Goal: Find specific page/section: Find specific page/section

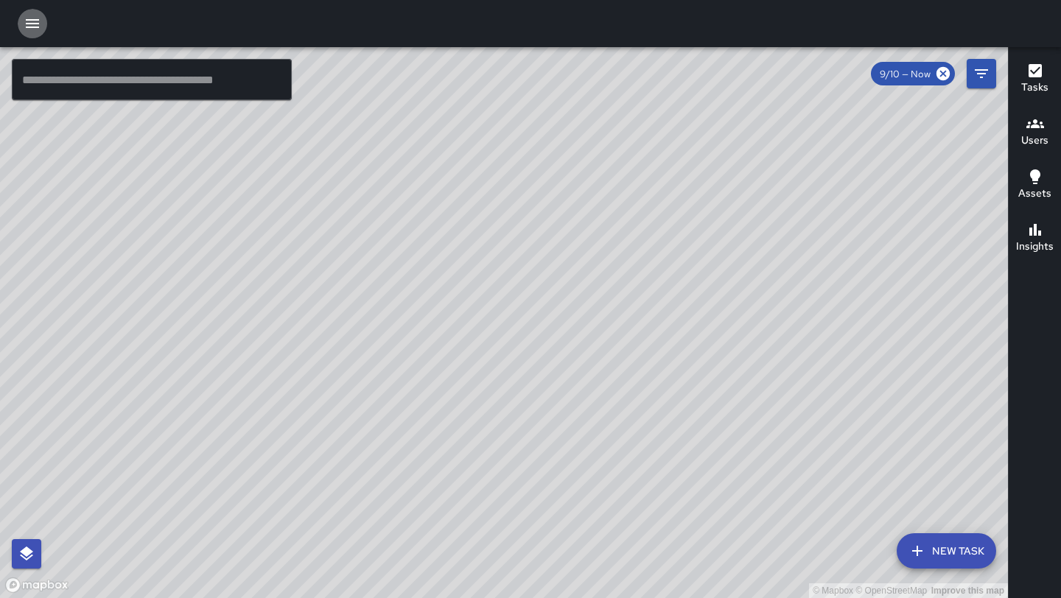
click at [35, 24] on icon "button" at bounding box center [33, 24] width 18 height 18
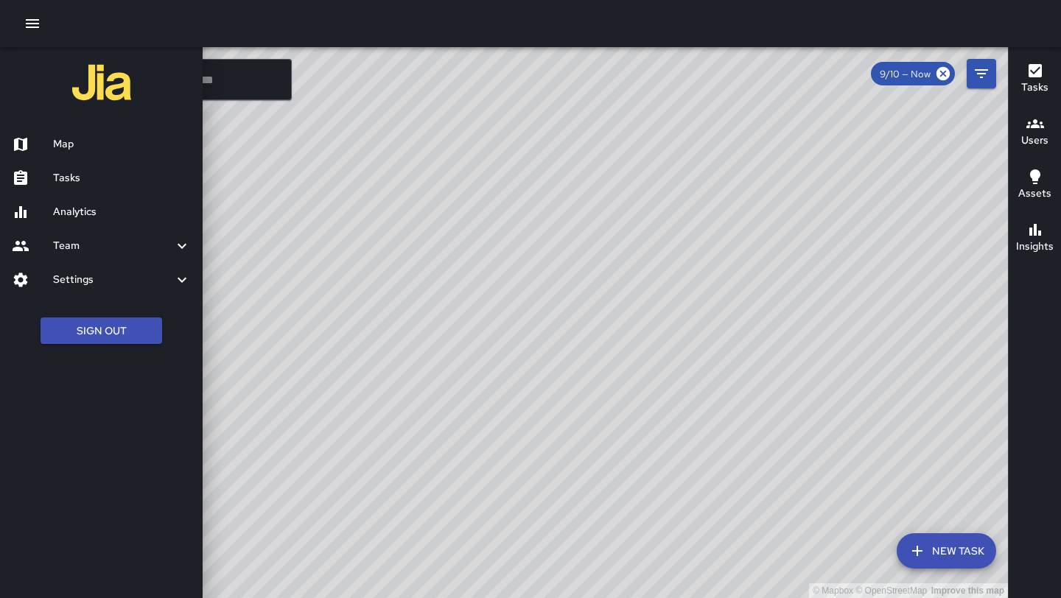
click at [79, 175] on h6 "Tasks" at bounding box center [122, 178] width 138 height 16
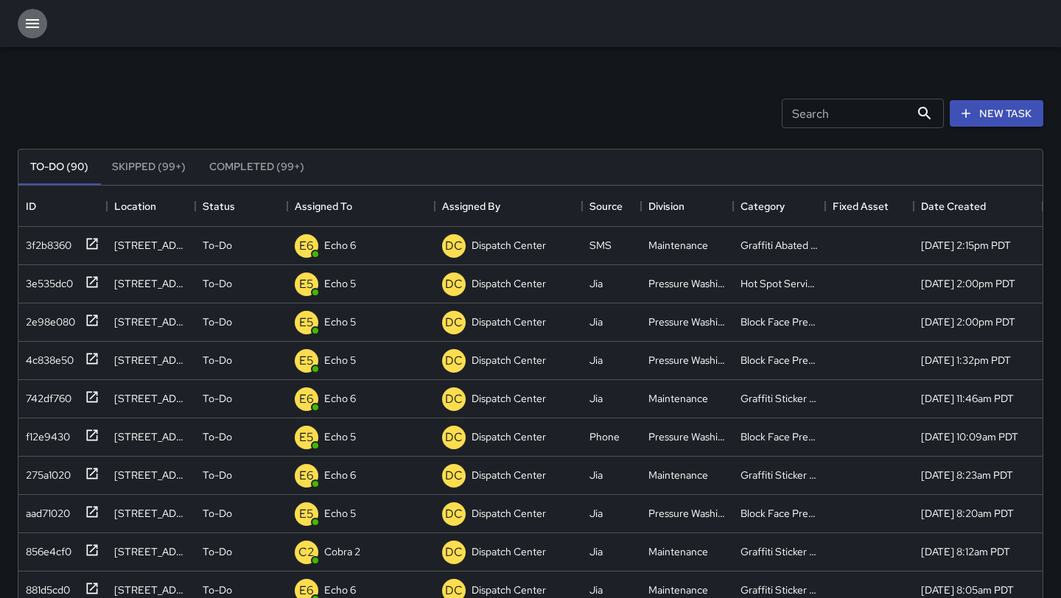
click at [42, 15] on button "button" at bounding box center [32, 23] width 29 height 29
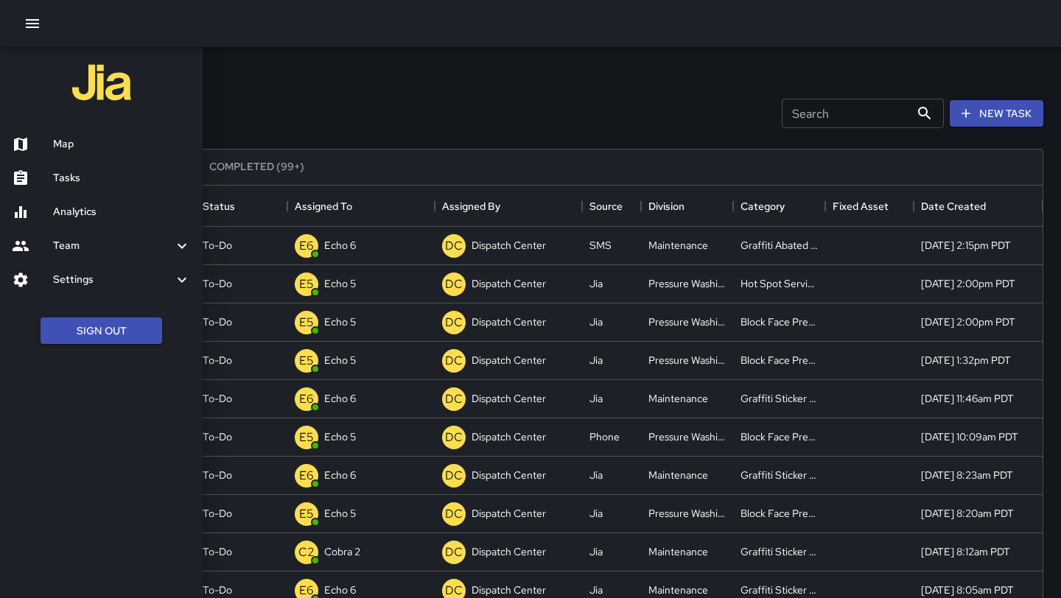
click at [95, 147] on h6 "Map" at bounding box center [122, 144] width 138 height 16
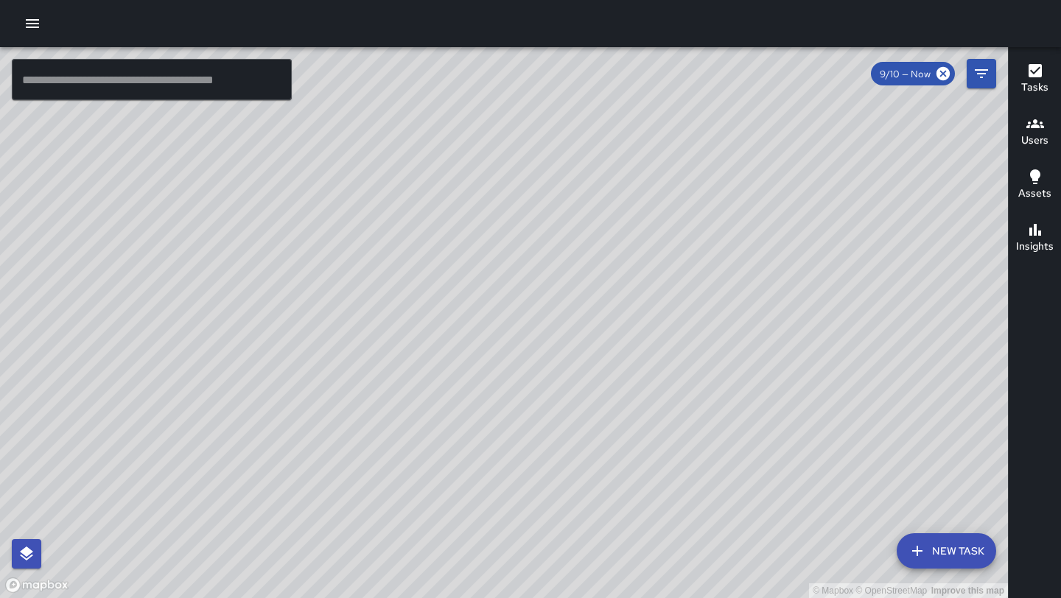
click at [521, 94] on div "© Mapbox © OpenStreetMap Improve this map" at bounding box center [504, 322] width 1008 height 551
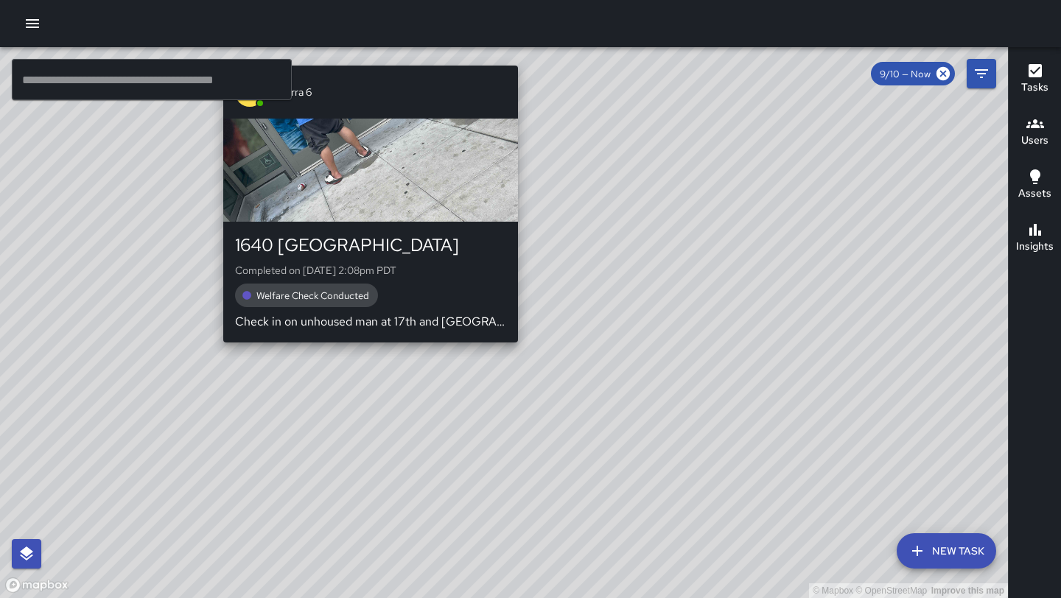
drag, startPoint x: 473, startPoint y: 358, endPoint x: 360, endPoint y: 354, distance: 112.8
click at [360, 354] on div "© Mapbox © OpenStreetMap Improve this map S6 Sierra [STREET_ADDRESS] Completed …" at bounding box center [504, 322] width 1008 height 551
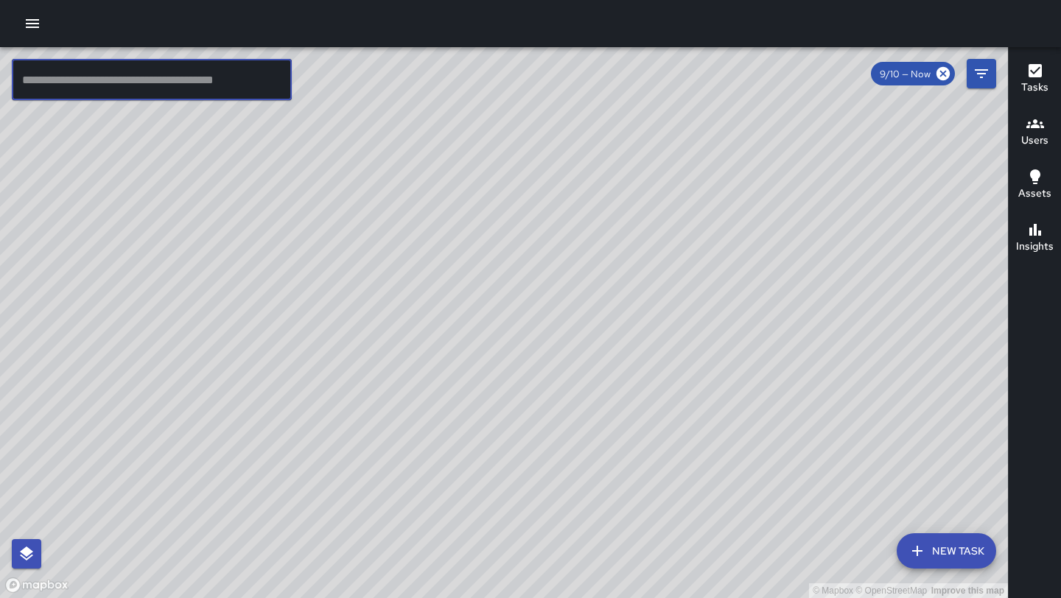
click at [162, 89] on input "text" at bounding box center [152, 79] width 280 height 41
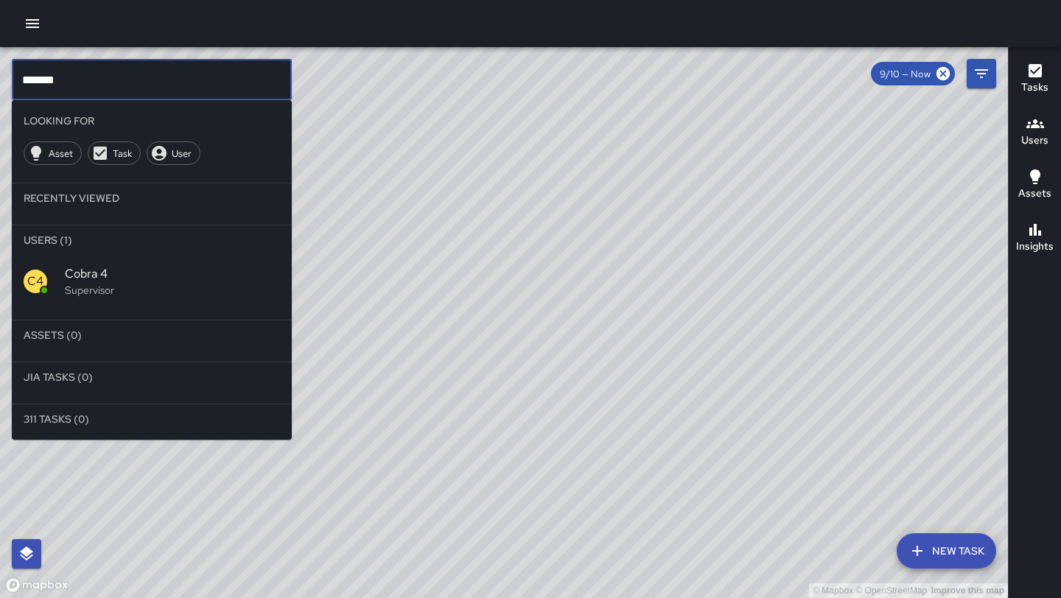
type input "*******"
click at [136, 269] on span "Cobra 4" at bounding box center [172, 274] width 215 height 18
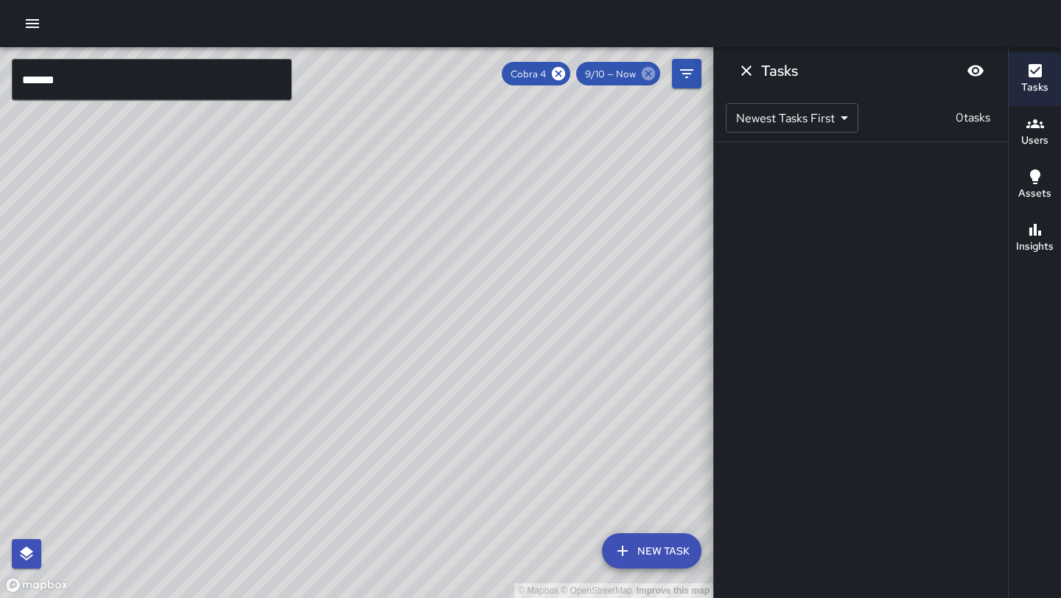
click at [645, 76] on icon at bounding box center [648, 74] width 16 height 16
click at [685, 75] on icon "Filters" at bounding box center [687, 74] width 18 height 18
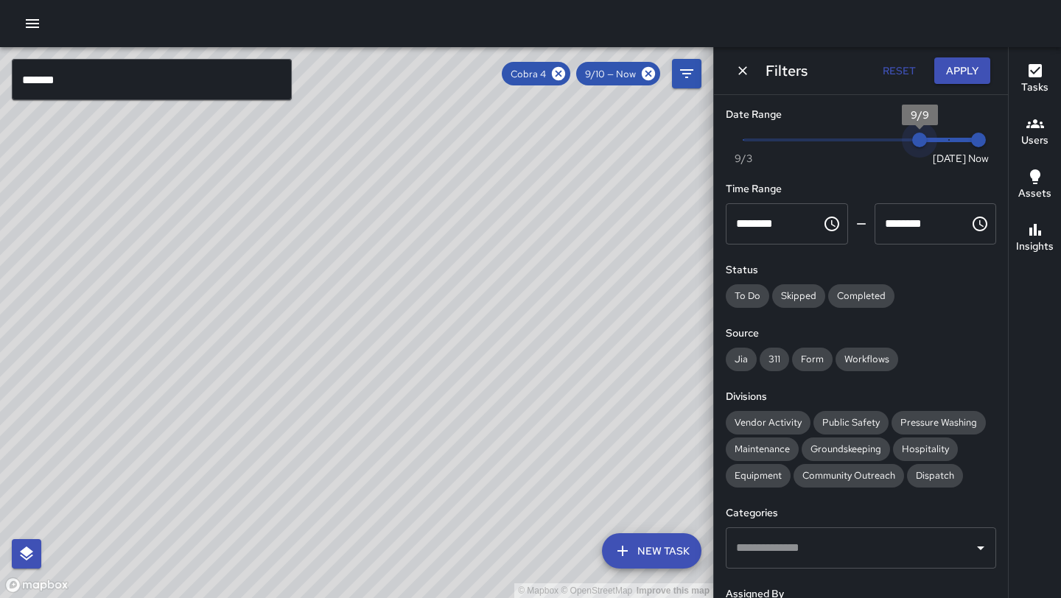
type input "*"
drag, startPoint x: 951, startPoint y: 144, endPoint x: 898, endPoint y: 144, distance: 53.1
click at [897, 144] on span "9/8" at bounding box center [890, 140] width 15 height 15
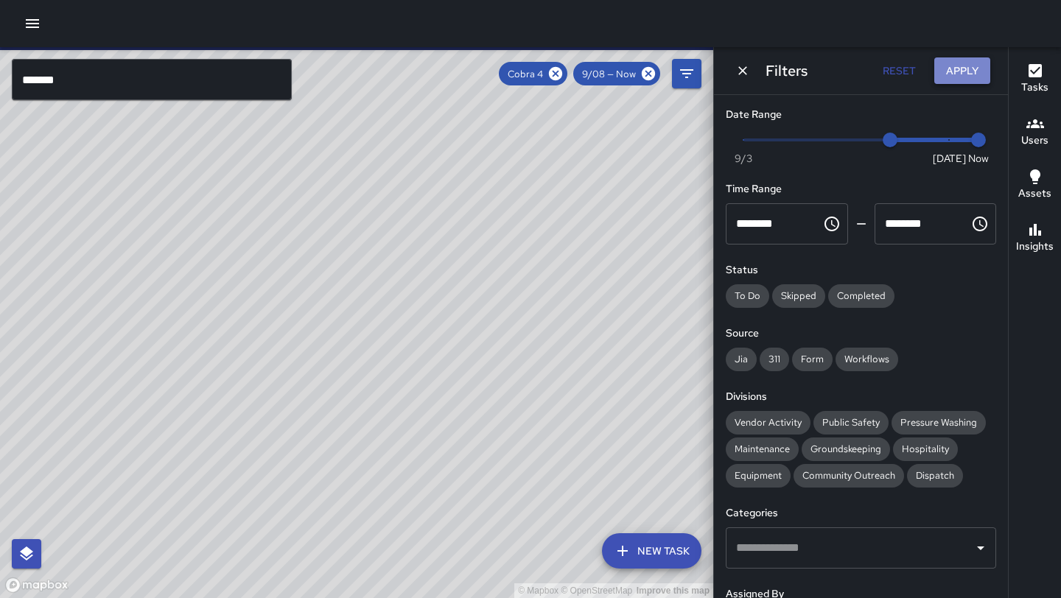
click at [973, 68] on button "Apply" at bounding box center [962, 70] width 56 height 27
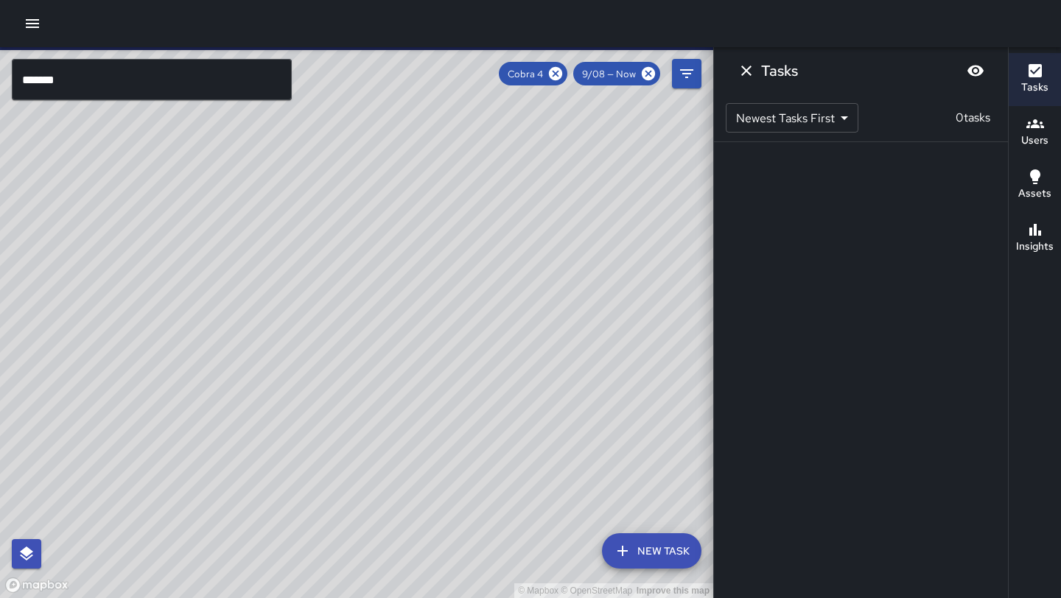
drag, startPoint x: 291, startPoint y: 155, endPoint x: 398, endPoint y: 379, distance: 248.2
click at [398, 379] on div "© Mapbox © OpenStreetMap Improve this map" at bounding box center [356, 322] width 713 height 551
drag, startPoint x: 394, startPoint y: 156, endPoint x: 350, endPoint y: 214, distance: 72.5
click at [350, 214] on div "© Mapbox © OpenStreetMap Improve this map" at bounding box center [356, 322] width 713 height 551
drag, startPoint x: 377, startPoint y: 471, endPoint x: 319, endPoint y: 566, distance: 111.5
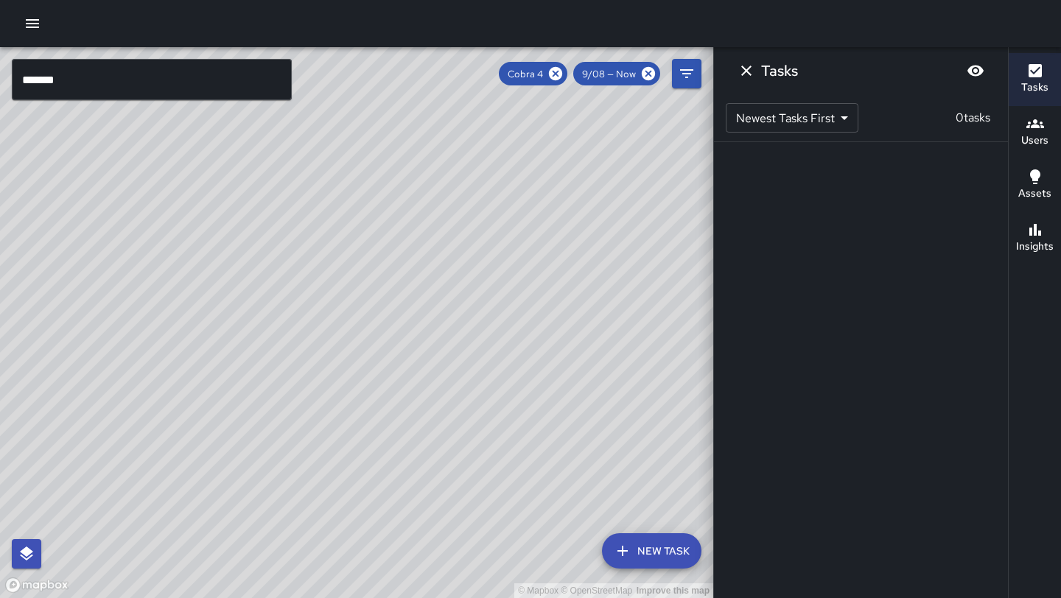
click at [319, 566] on div "© Mapbox © OpenStreetMap Improve this map" at bounding box center [356, 322] width 713 height 551
drag, startPoint x: 343, startPoint y: 228, endPoint x: 320, endPoint y: 491, distance: 264.1
click at [320, 491] on div "© Mapbox © OpenStreetMap Improve this map" at bounding box center [356, 322] width 713 height 551
drag, startPoint x: 329, startPoint y: 227, endPoint x: 335, endPoint y: 505, distance: 277.8
click at [335, 505] on div "© Mapbox © OpenStreetMap Improve this map" at bounding box center [356, 322] width 713 height 551
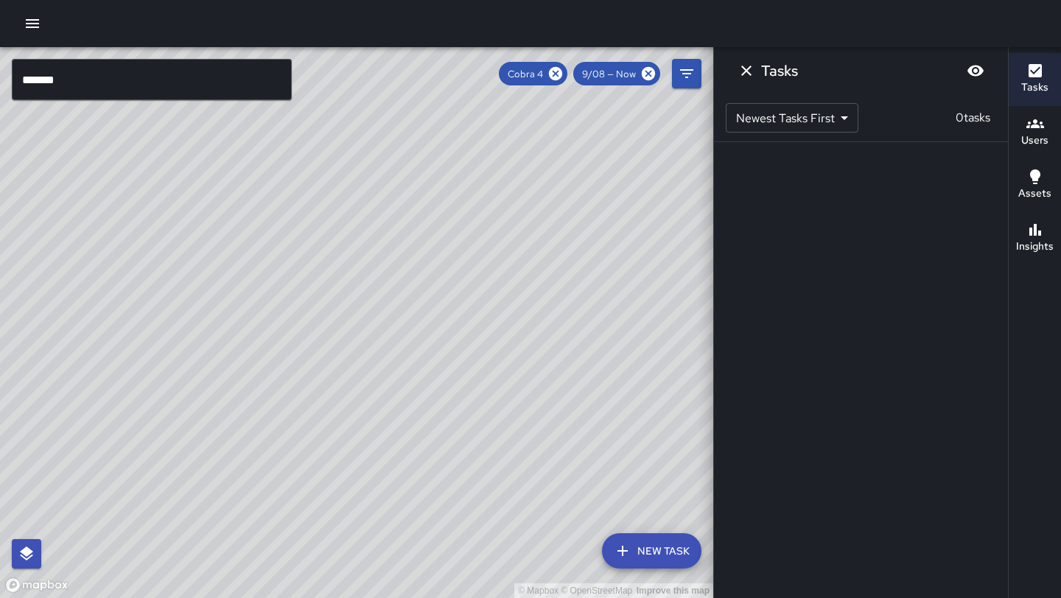
drag, startPoint x: 309, startPoint y: 220, endPoint x: 319, endPoint y: 598, distance: 378.1
click at [319, 598] on div "© Mapbox © OpenStreetMap Improve this map" at bounding box center [356, 322] width 713 height 551
drag, startPoint x: 312, startPoint y: 255, endPoint x: 449, endPoint y: 382, distance: 186.7
click at [449, 382] on div "© Mapbox © OpenStreetMap Improve this map" at bounding box center [356, 322] width 713 height 551
drag, startPoint x: 486, startPoint y: 483, endPoint x: 434, endPoint y: 58, distance: 427.6
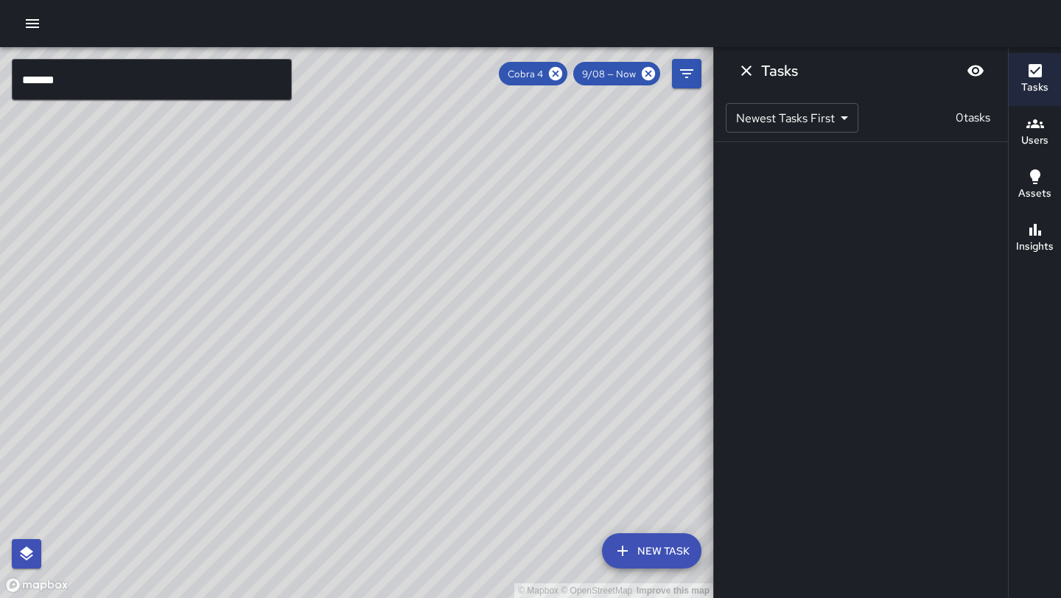
click at [435, 58] on div "© Mapbox © OpenStreetMap Improve this map" at bounding box center [356, 322] width 713 height 551
drag, startPoint x: 380, startPoint y: 329, endPoint x: 318, endPoint y: 13, distance: 321.4
click at [318, 12] on div "© Mapbox © OpenStreetMap Improve this map ******* ​ New Task Cobra 4 9/08 — Now…" at bounding box center [530, 299] width 1061 height 598
drag, startPoint x: 319, startPoint y: 314, endPoint x: 311, endPoint y: 80, distance: 234.5
click at [311, 79] on div "© Mapbox © OpenStreetMap Improve this map" at bounding box center [356, 322] width 713 height 551
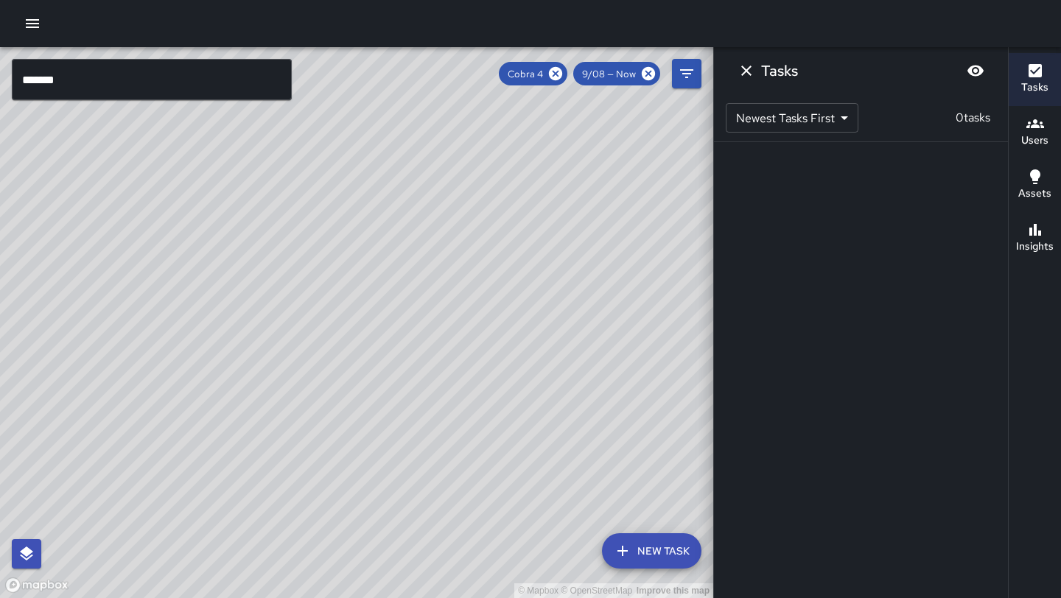
drag, startPoint x: 346, startPoint y: 374, endPoint x: 417, endPoint y: 173, distance: 213.5
click at [417, 173] on div "© Mapbox © OpenStreetMap Improve this map" at bounding box center [356, 322] width 713 height 551
drag, startPoint x: 382, startPoint y: 387, endPoint x: 352, endPoint y: 225, distance: 164.0
click at [352, 228] on div "© Mapbox © OpenStreetMap Improve this map" at bounding box center [356, 322] width 713 height 551
click at [643, 73] on icon at bounding box center [648, 73] width 13 height 13
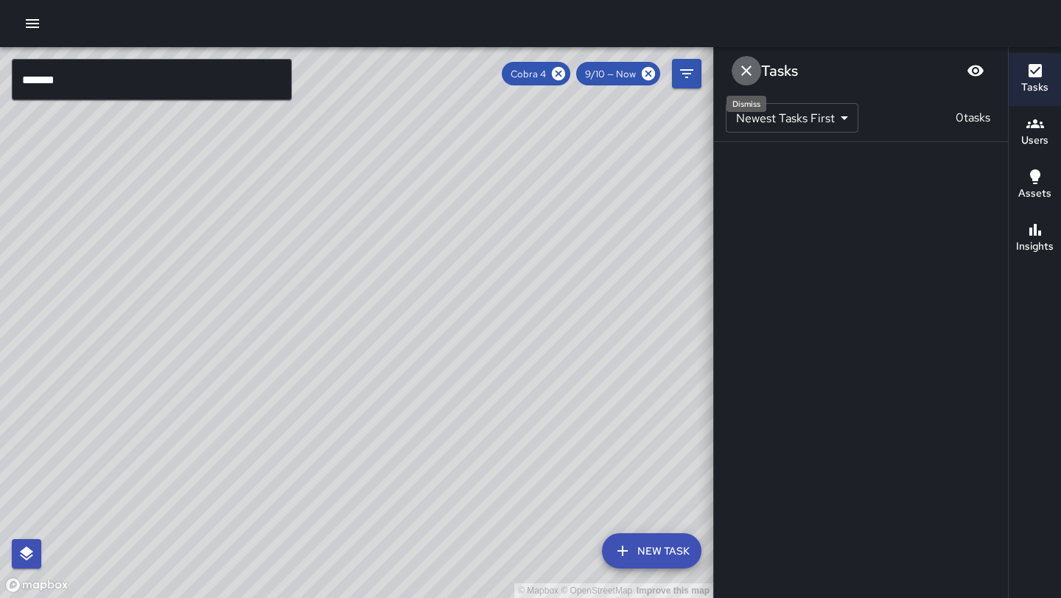
click at [742, 68] on icon "Dismiss" at bounding box center [747, 71] width 18 height 18
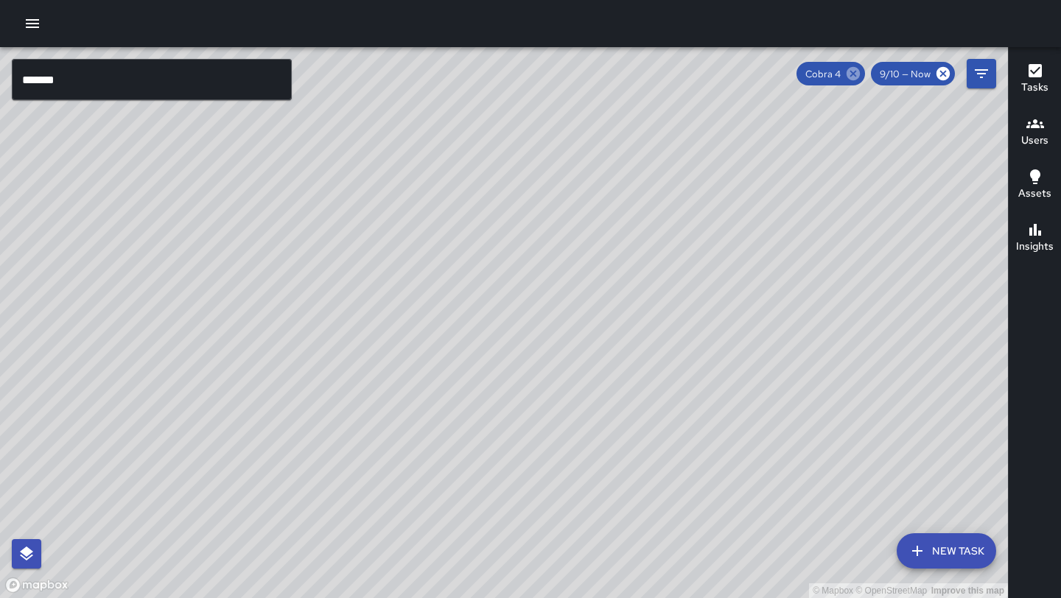
click at [856, 71] on icon at bounding box center [853, 74] width 16 height 16
drag, startPoint x: 361, startPoint y: 427, endPoint x: 360, endPoint y: 281, distance: 145.9
click at [360, 281] on div "© Mapbox © OpenStreetMap Improve this map" at bounding box center [504, 322] width 1008 height 551
